Goal: Task Accomplishment & Management: Use online tool/utility

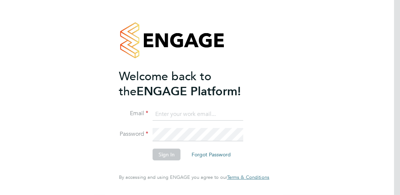
type input "joel_m@hotmail.co.uk"
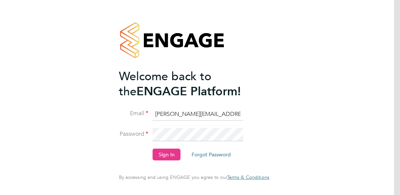
click at [174, 123] on li "Email joel_m@hotmail.co.uk" at bounding box center [190, 118] width 143 height 21
click at [165, 155] on button "Sign In" at bounding box center [167, 154] width 28 height 12
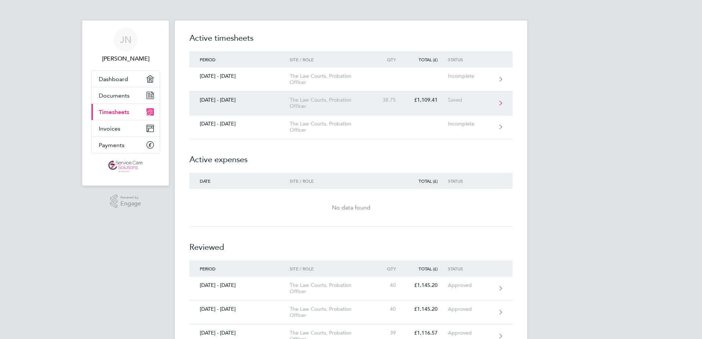
click at [303, 109] on div "The Law Courts, Probation Officer" at bounding box center [332, 103] width 84 height 12
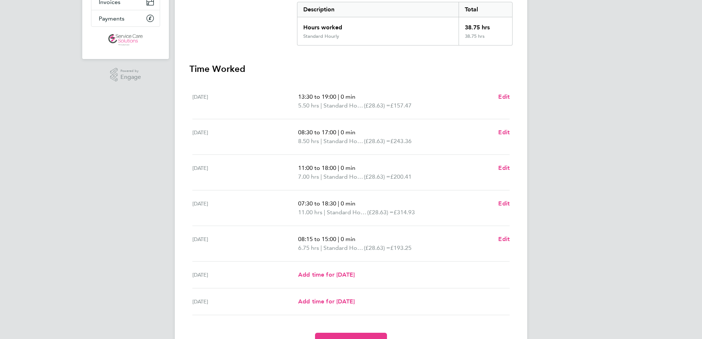
scroll to position [167, 0]
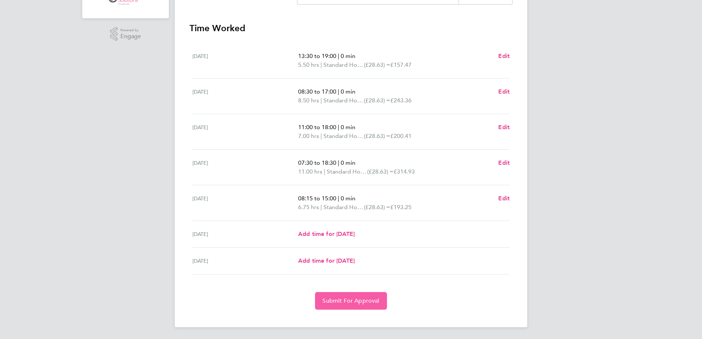
click at [364, 194] on span "Submit For Approval" at bounding box center [350, 300] width 57 height 7
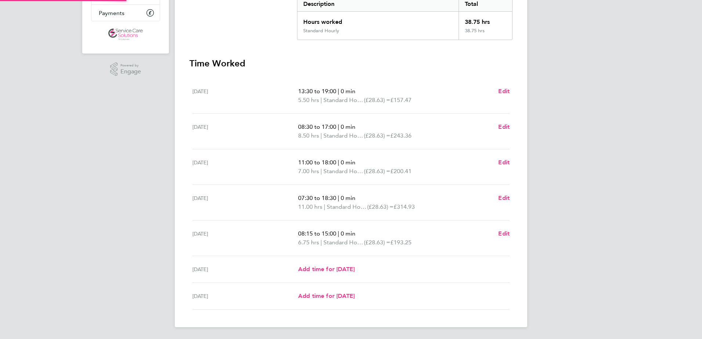
scroll to position [132, 0]
click at [400, 194] on div "JN [PERSON_NAME] Applications: Dashboard Documents Current page: Timesheets Inv…" at bounding box center [351, 103] width 702 height 471
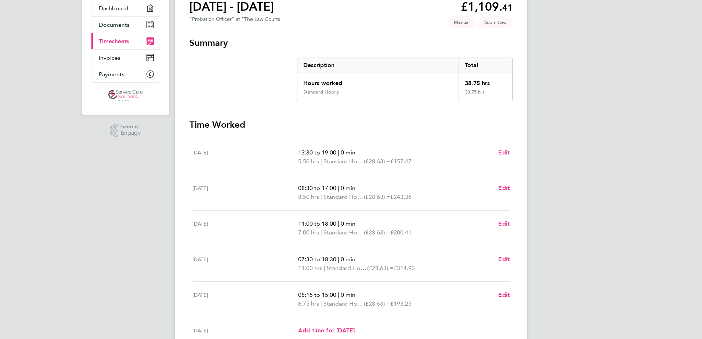
scroll to position [0, 0]
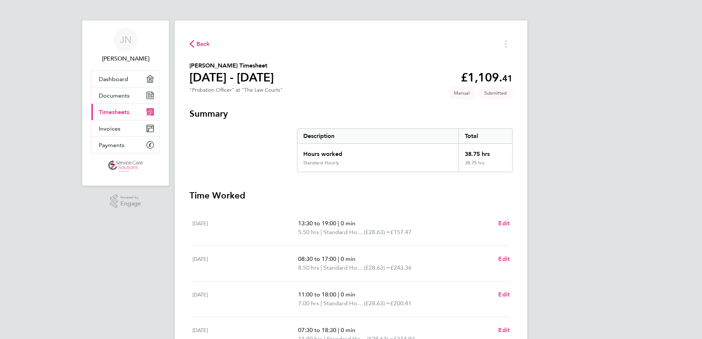
click at [206, 45] on span "Back" at bounding box center [203, 44] width 14 height 9
